Goal: Task Accomplishment & Management: Use online tool/utility

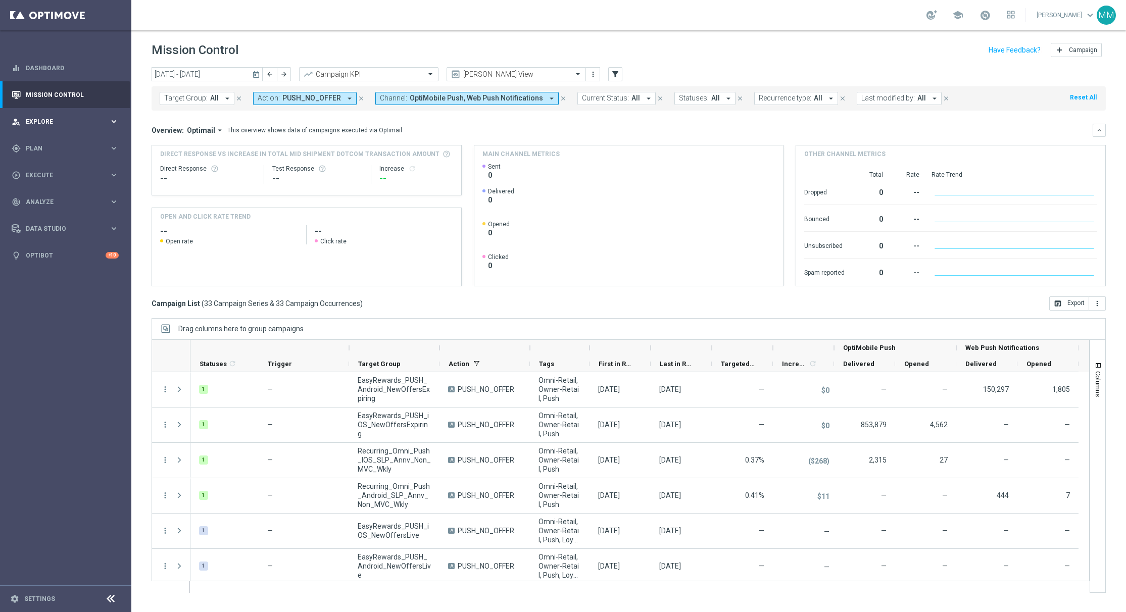
click at [80, 128] on div "person_search Explore keyboard_arrow_right" at bounding box center [65, 121] width 130 height 27
click at [65, 271] on span "Plan" at bounding box center [67, 270] width 83 height 6
click at [408, 27] on div "school [PERSON_NAME] keyboard_arrow_down MM" at bounding box center [628, 15] width 995 height 30
click at [220, 73] on input "[DATE] - [DATE]" at bounding box center [207, 74] width 111 height 14
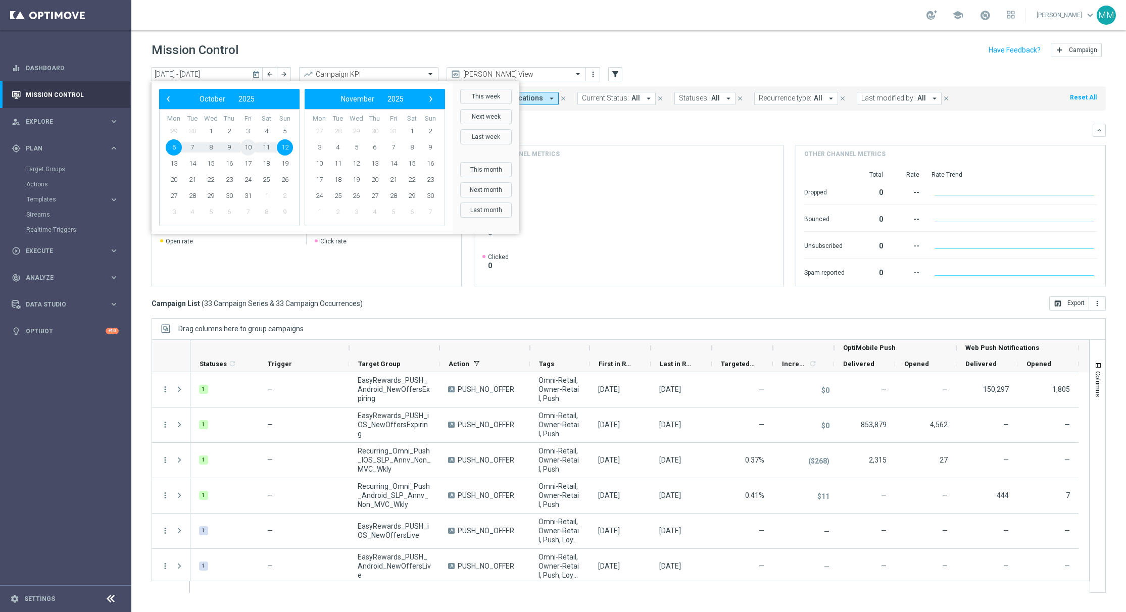
click at [251, 152] on span "10" at bounding box center [248, 147] width 16 height 16
type input "[DATE] - [DATE]"
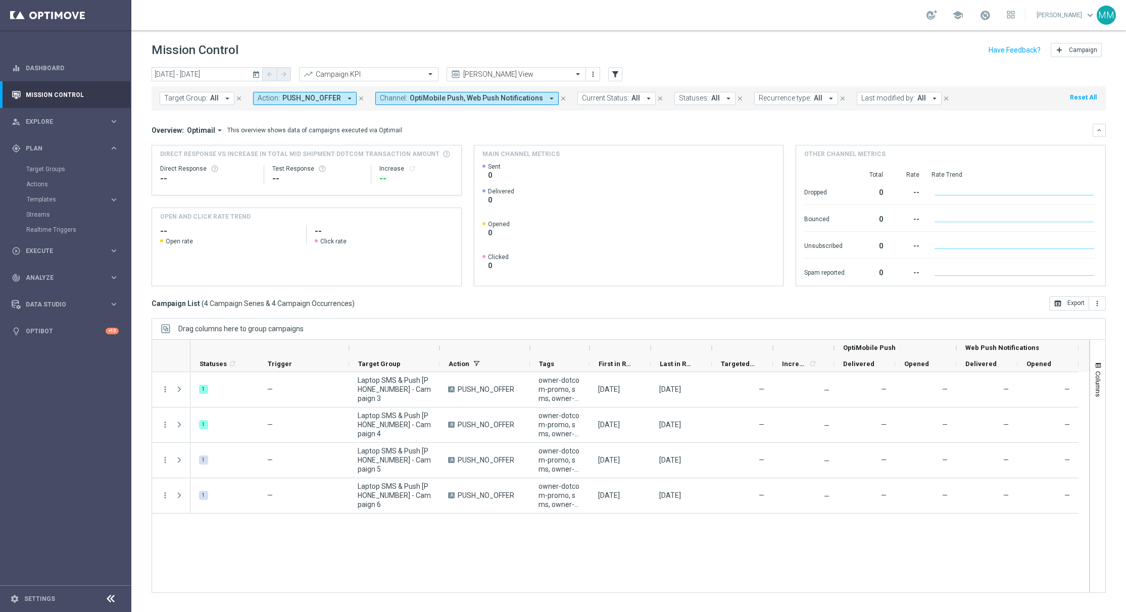
click at [255, 62] on header "Mission Control add Campaign" at bounding box center [628, 48] width 995 height 37
click at [72, 127] on div "person_search Explore keyboard_arrow_right" at bounding box center [65, 121] width 130 height 27
click at [52, 273] on div "gps_fixed Plan" at bounding box center [61, 269] width 98 height 9
click at [47, 214] on link "Streams" at bounding box center [65, 215] width 79 height 8
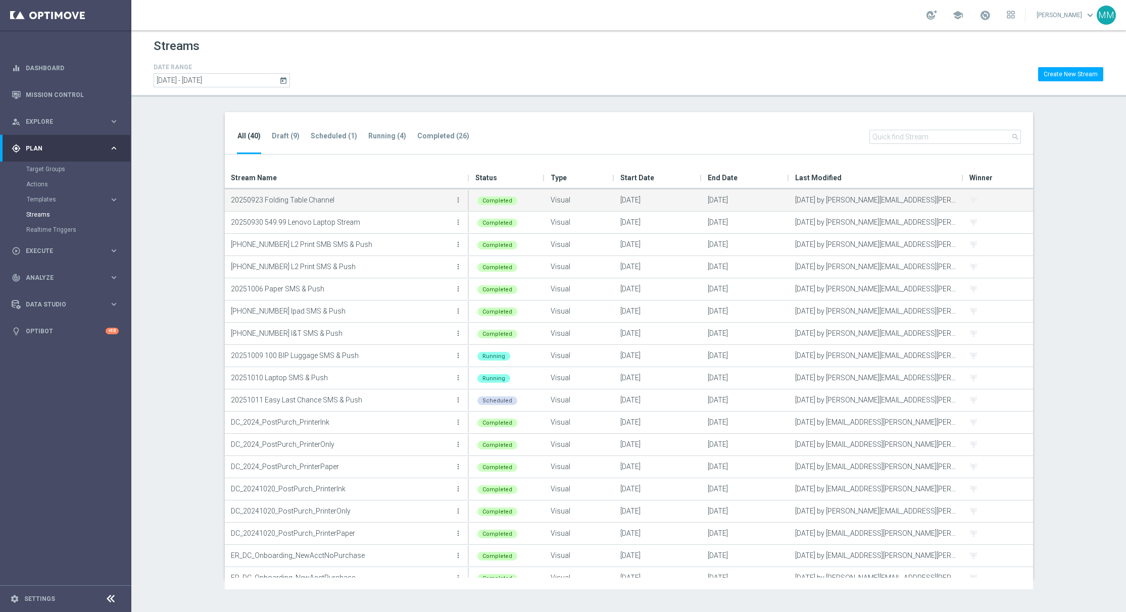
scroll to position [21, 0]
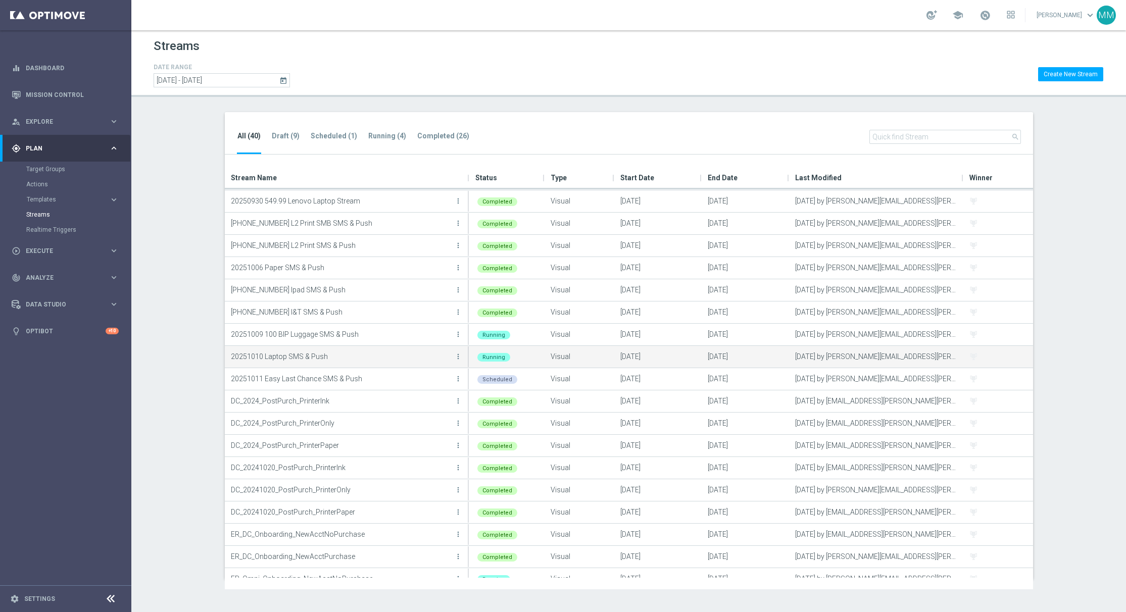
click at [313, 356] on p "20251010 Laptop SMS & Push" at bounding box center [341, 356] width 221 height 15
click at [457, 356] on icon "more_vert" at bounding box center [458, 357] width 8 height 8
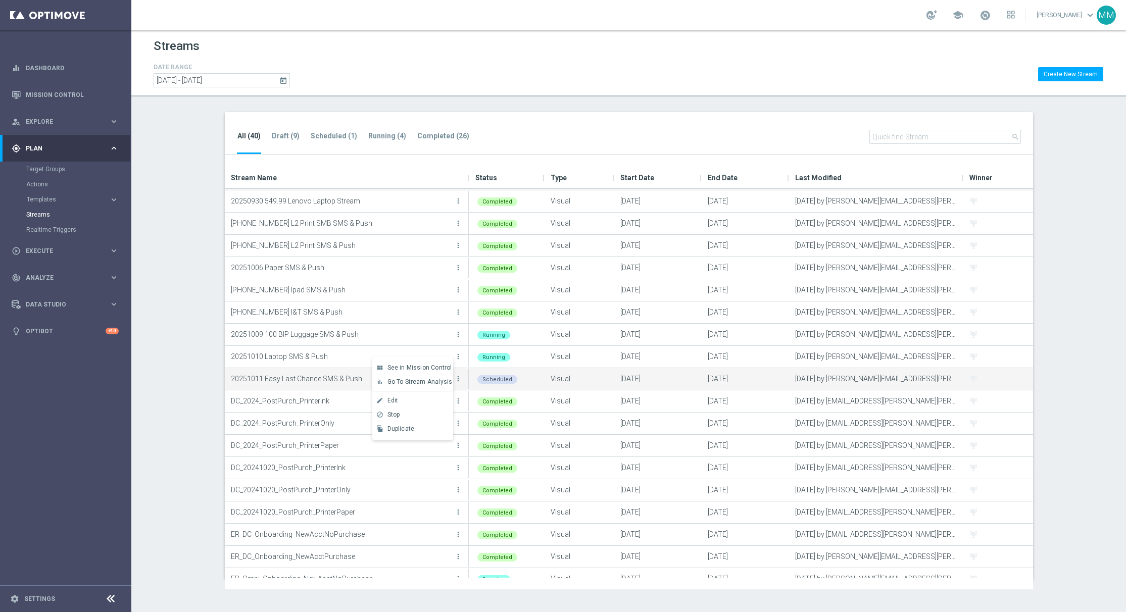
click at [529, 380] on div "Scheduled" at bounding box center [506, 379] width 75 height 22
click at [458, 382] on icon "more_vert" at bounding box center [458, 379] width 8 height 8
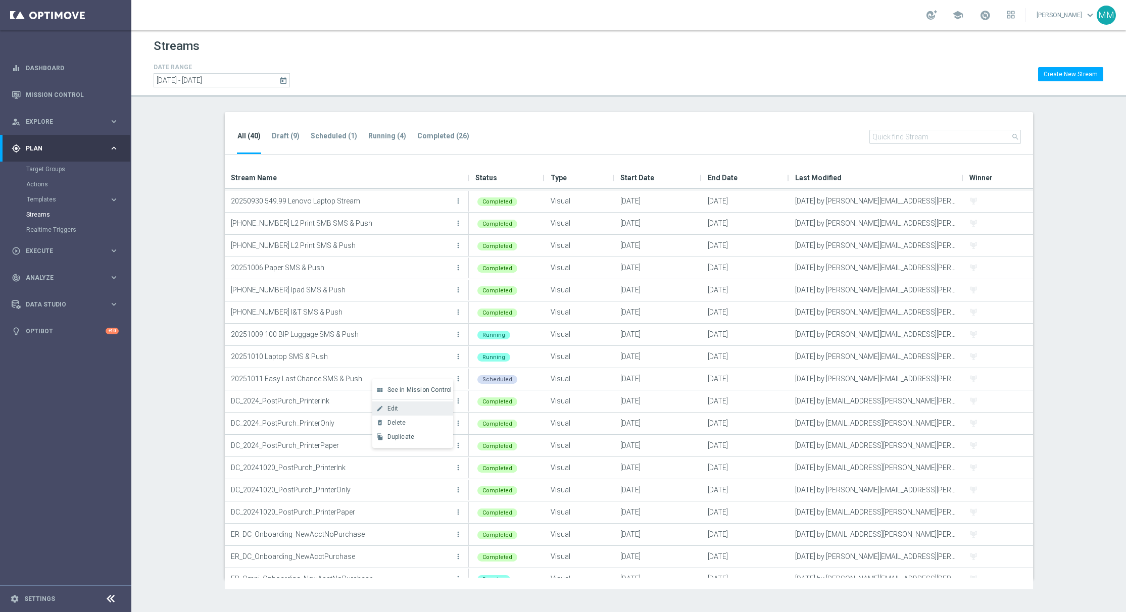
click at [440, 406] on div "Edit" at bounding box center [418, 408] width 61 height 7
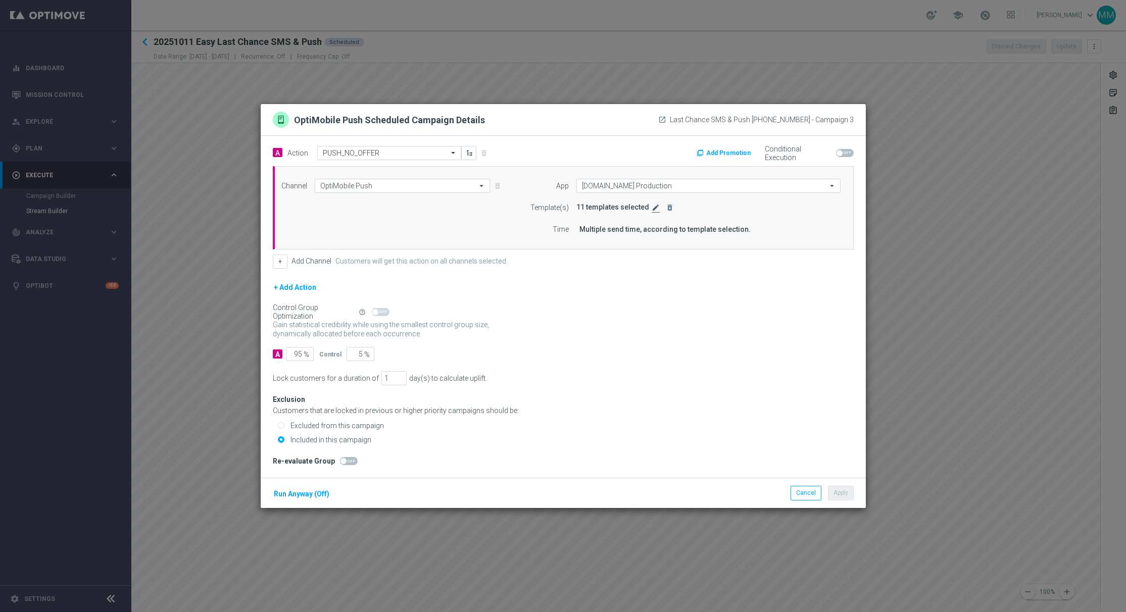
click at [652, 209] on icon "edit" at bounding box center [656, 208] width 8 height 8
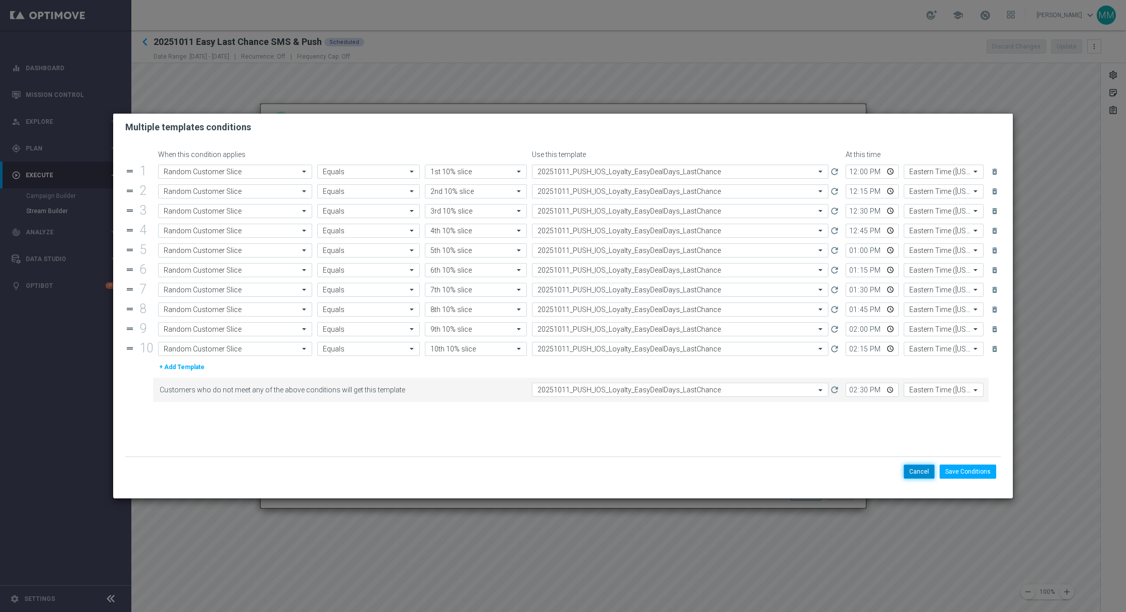
click at [918, 472] on button "Cancel" at bounding box center [919, 472] width 31 height 14
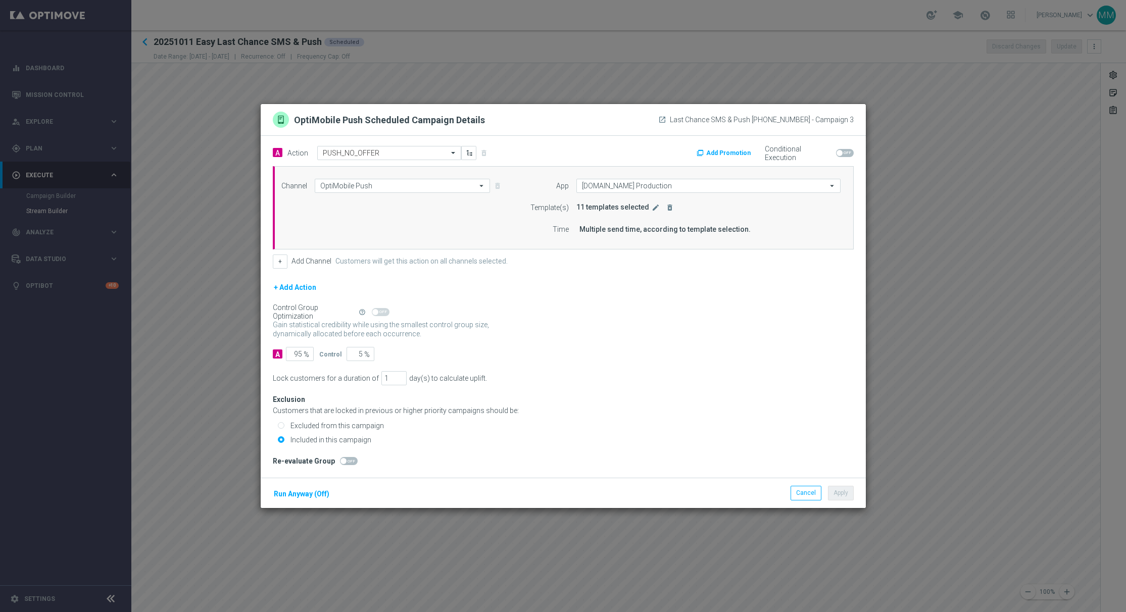
click at [943, 452] on modal-container "OptiMobile Push Scheduled Campaign Details launch Last Chance SMS & Push [PHONE…" at bounding box center [563, 306] width 1126 height 612
click at [807, 496] on button "Cancel" at bounding box center [806, 493] width 31 height 14
click at [654, 210] on icon "edit" at bounding box center [656, 208] width 8 height 8
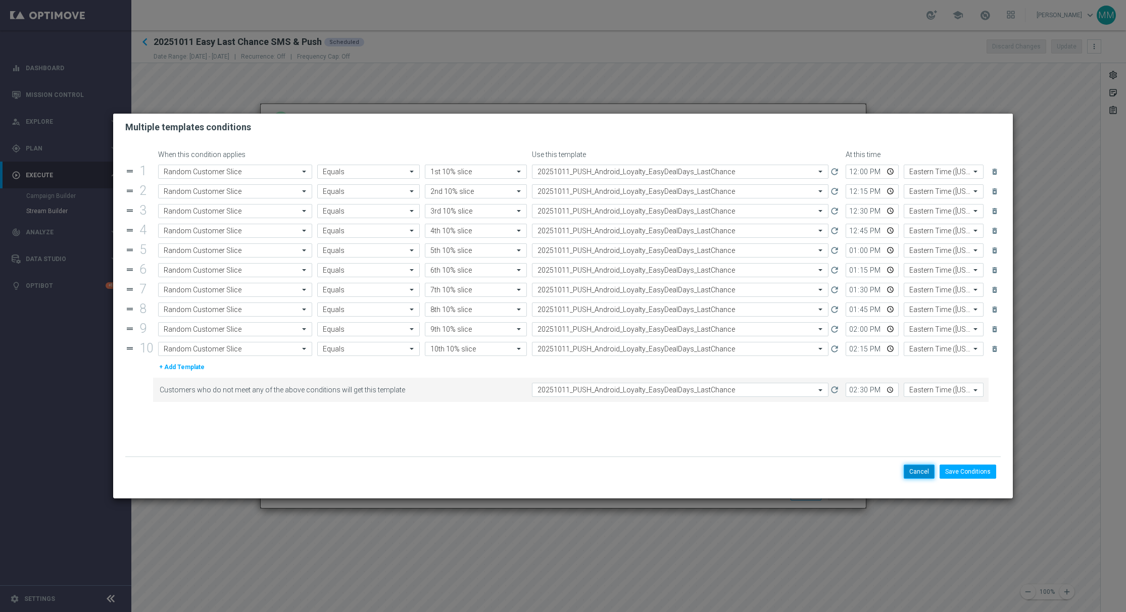
click at [918, 475] on button "Cancel" at bounding box center [919, 472] width 31 height 14
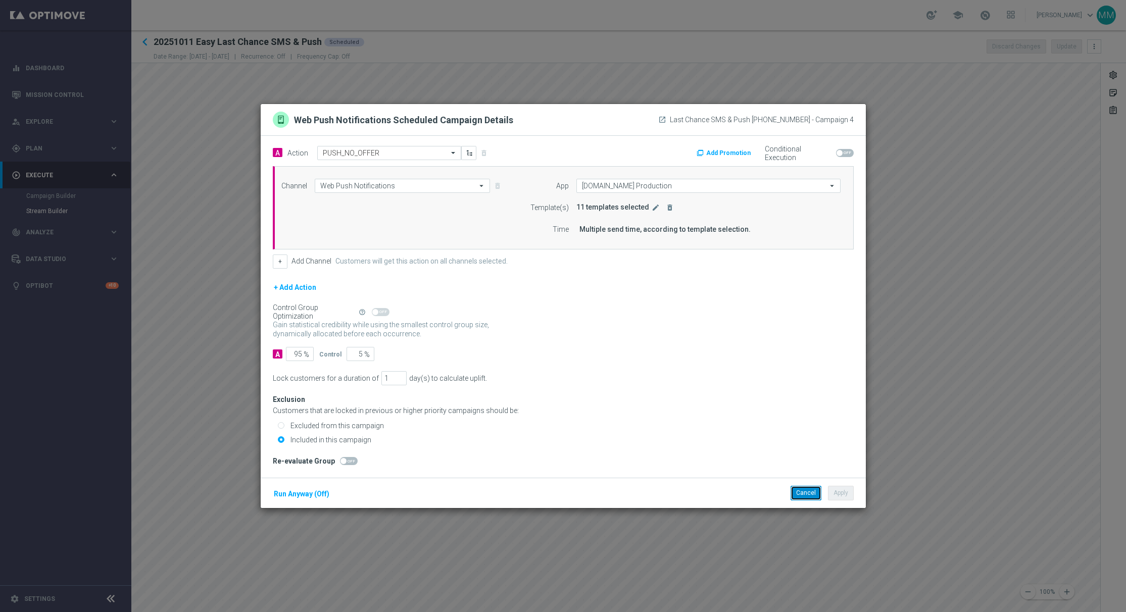
click at [813, 494] on button "Cancel" at bounding box center [806, 493] width 31 height 14
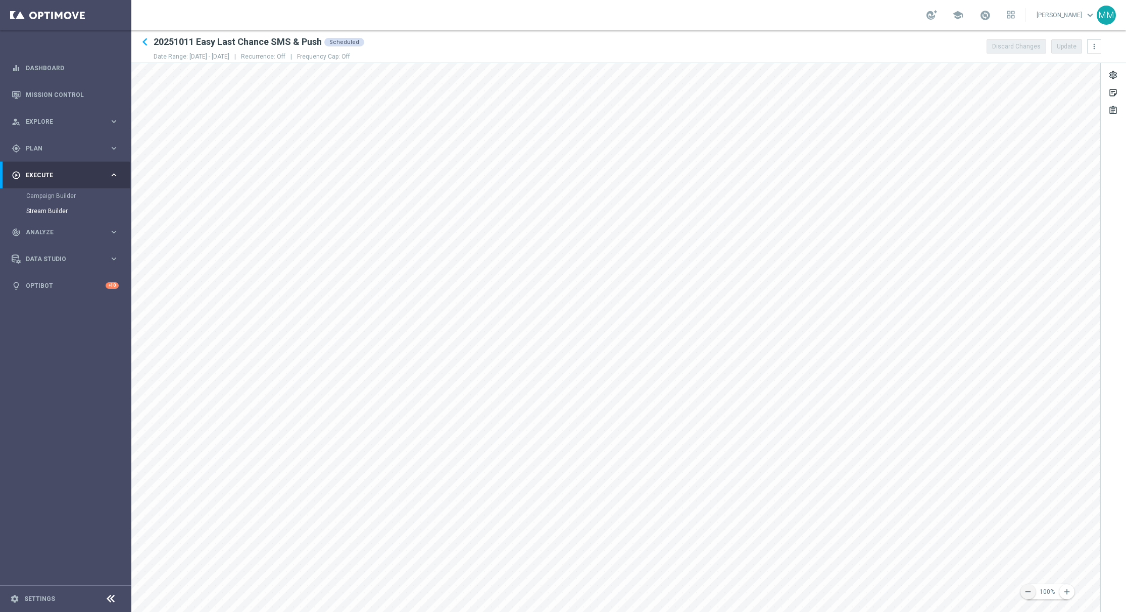
drag, startPoint x: 1037, startPoint y: 592, endPoint x: 1029, endPoint y: 592, distance: 7.6
click at [1029, 592] on div "remove 100% add" at bounding box center [1047, 592] width 40 height 15
click at [1029, 592] on icon "remove" at bounding box center [1028, 592] width 9 height 9
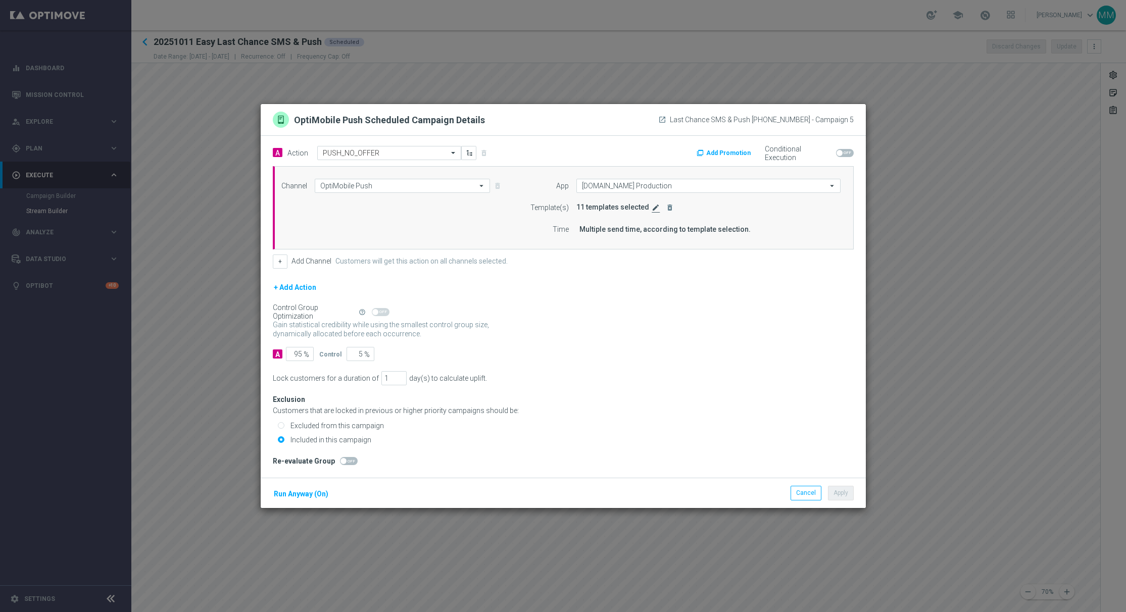
click at [656, 206] on icon "edit" at bounding box center [656, 208] width 8 height 8
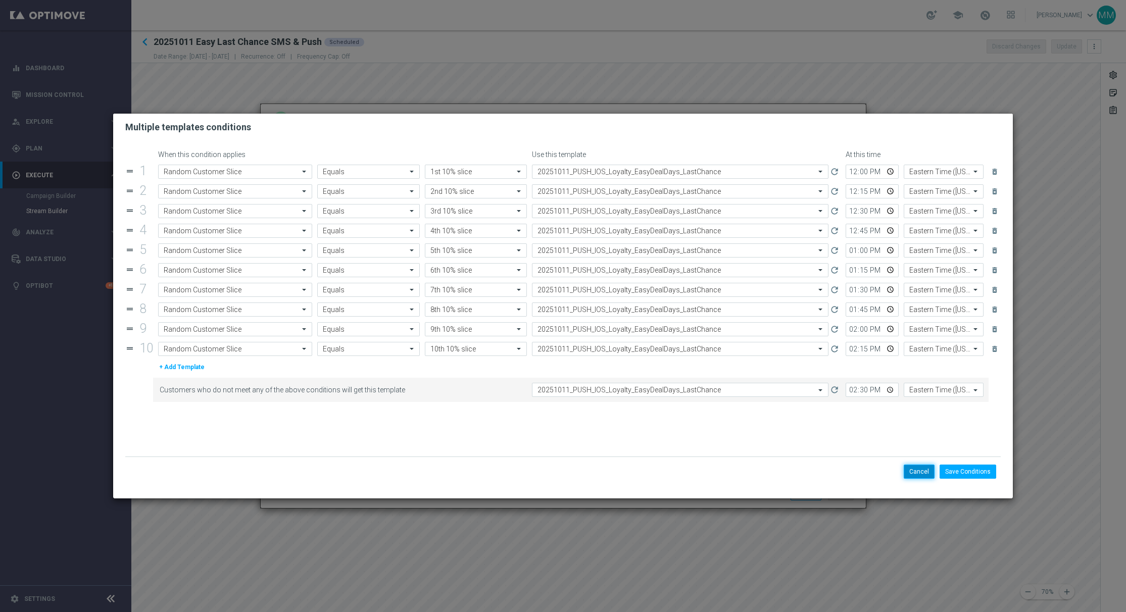
click at [916, 468] on button "Cancel" at bounding box center [919, 472] width 31 height 14
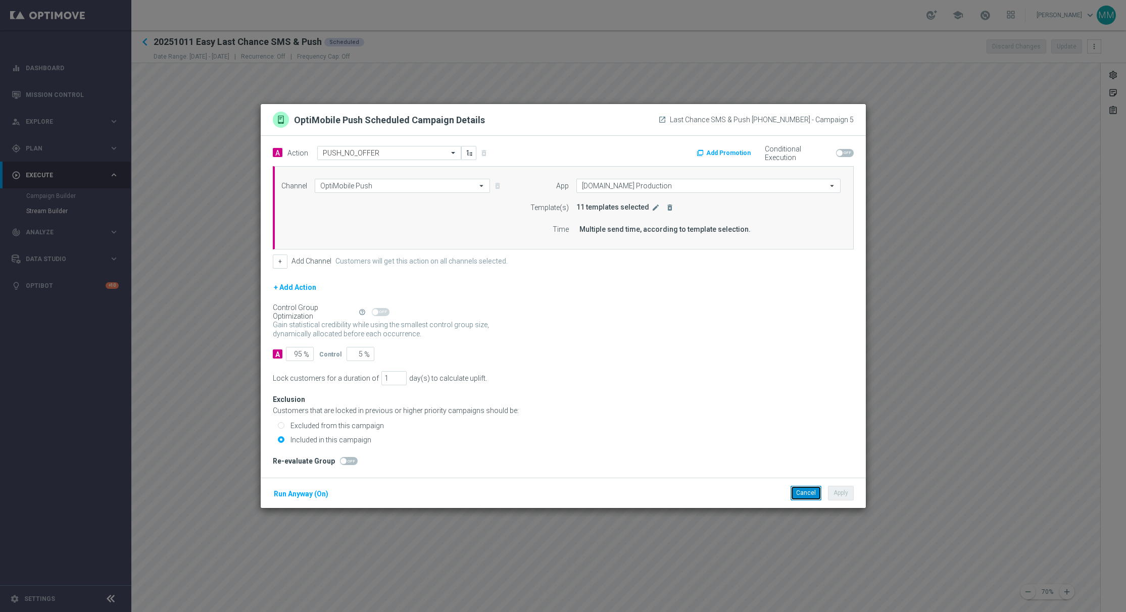
click at [810, 493] on button "Cancel" at bounding box center [806, 493] width 31 height 14
click at [652, 211] on icon "edit" at bounding box center [656, 208] width 8 height 8
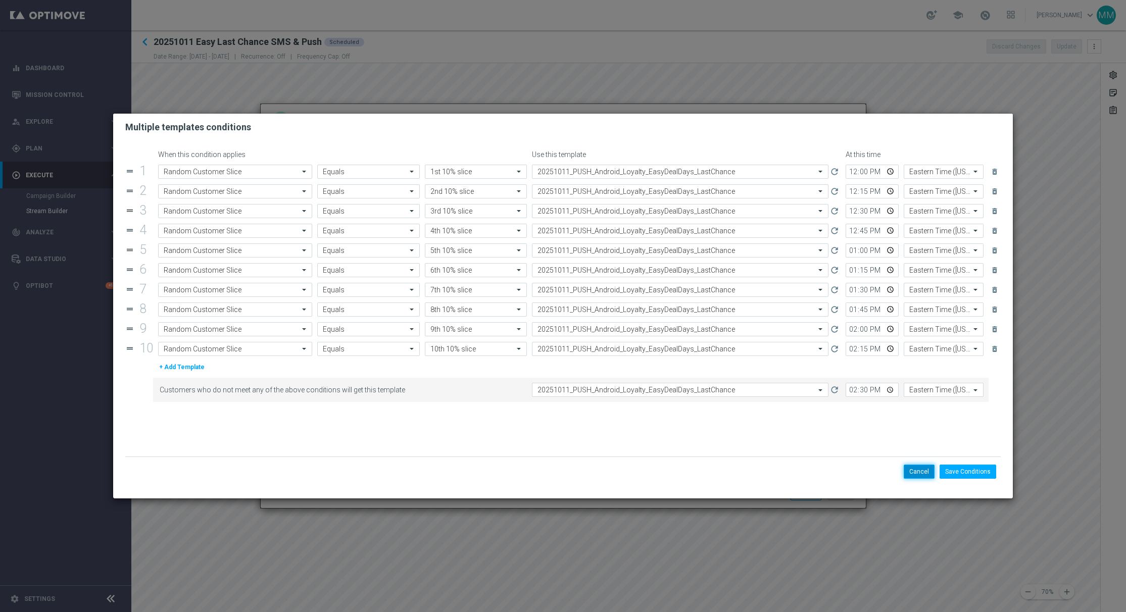
click at [915, 469] on button "Cancel" at bounding box center [919, 472] width 31 height 14
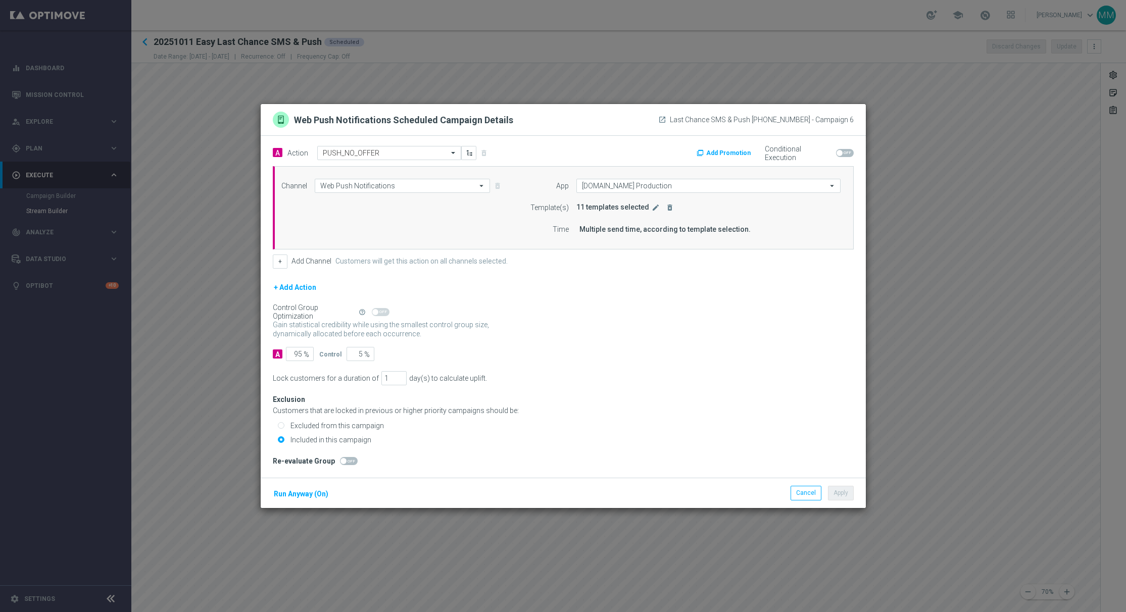
click at [802, 503] on div "Cancel Apply Run Anyway (On)" at bounding box center [563, 493] width 605 height 30
click at [802, 495] on button "Cancel" at bounding box center [806, 493] width 31 height 14
